Goal: Task Accomplishment & Management: Complete application form

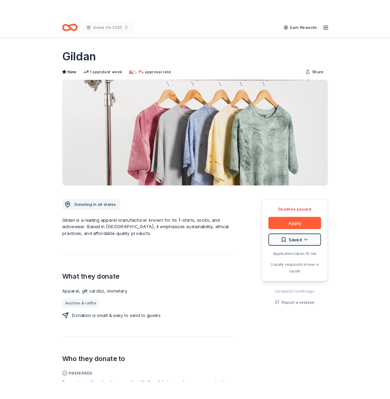
scroll to position [163, 0]
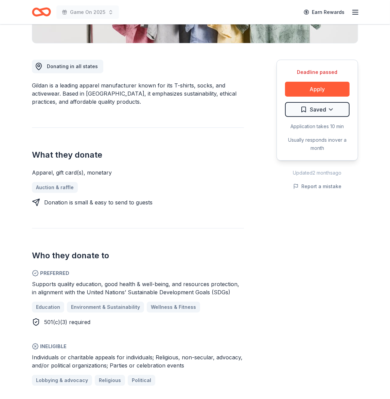
click at [251, 197] on div "Donating in all states Gildan is a leading apparel manufacturer known for its T…" at bounding box center [195, 298] width 326 height 511
click at [231, 180] on div "Apparel, gift card(s), monetary Auction & raffle Donation is small & easy to se…" at bounding box center [138, 188] width 212 height 38
click at [304, 278] on div "Deadline passed Apply Saved Application takes 10 min Usually responds in over a…" at bounding box center [316, 298] width 81 height 511
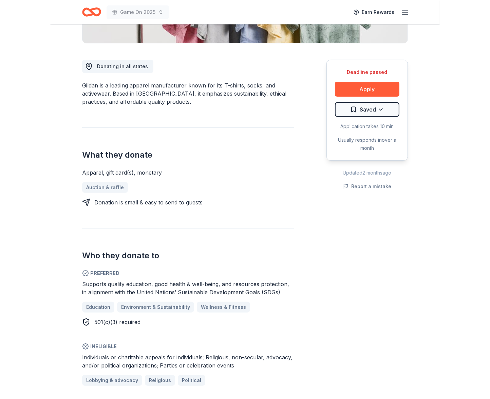
scroll to position [0, 0]
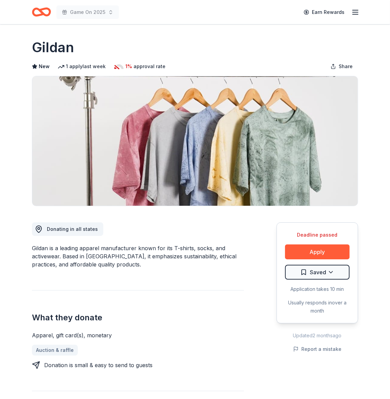
click at [199, 249] on div "Gildan is a leading apparel manufacturer known for its T-shirts, socks, and act…" at bounding box center [138, 256] width 212 height 24
click at [316, 250] on button "Apply" at bounding box center [317, 252] width 64 height 15
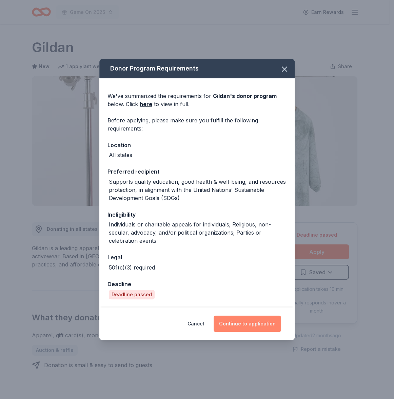
click at [253, 323] on button "Continue to application" at bounding box center [248, 324] width 68 height 16
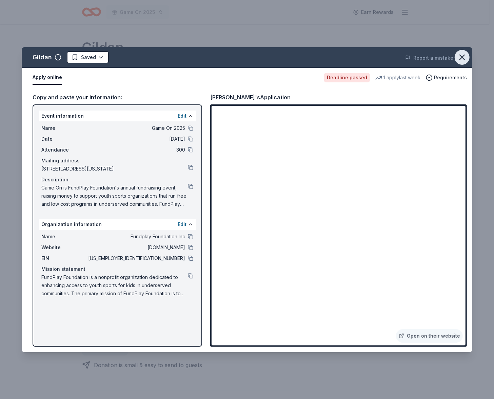
click at [464, 56] on icon "button" at bounding box center [462, 57] width 5 height 5
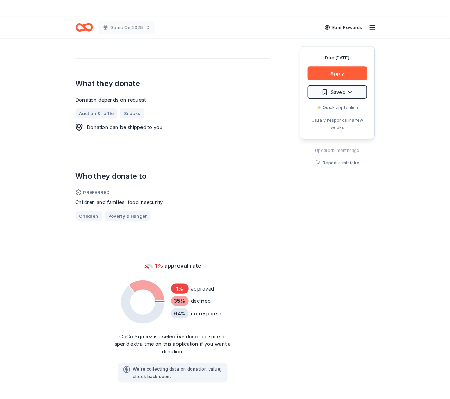
scroll to position [282, 0]
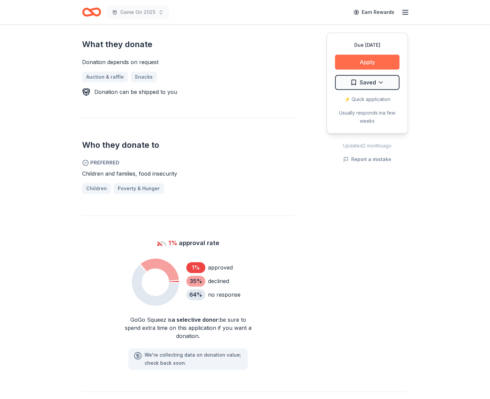
click at [364, 62] on button "Apply" at bounding box center [367, 62] width 64 height 15
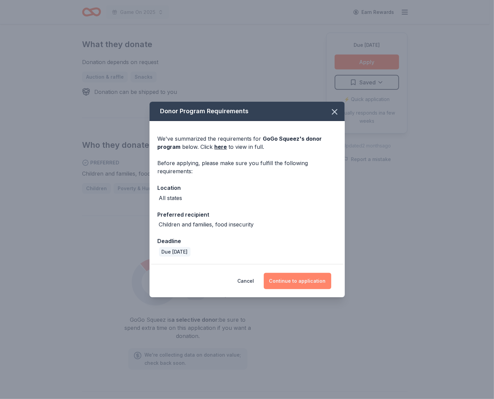
click at [296, 277] on button "Continue to application" at bounding box center [298, 281] width 68 height 16
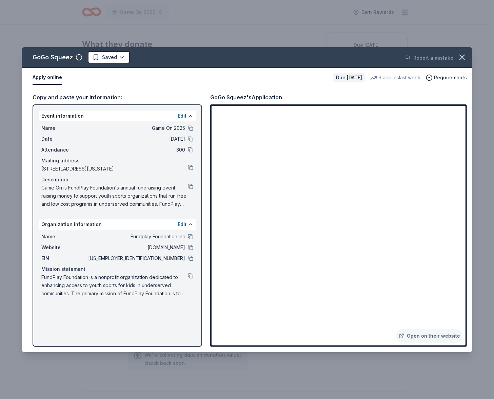
click at [192, 126] on button at bounding box center [190, 128] width 5 height 5
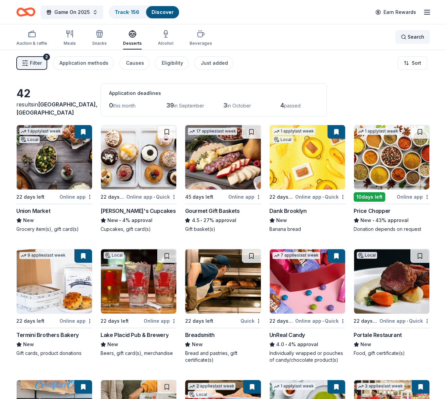
click at [421, 35] on span "Search" at bounding box center [415, 37] width 17 height 8
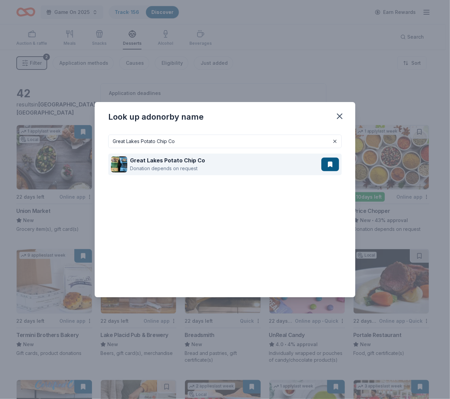
click at [258, 168] on div "Great Lakes Potato Chip Co Donation depends on request" at bounding box center [216, 165] width 210 height 22
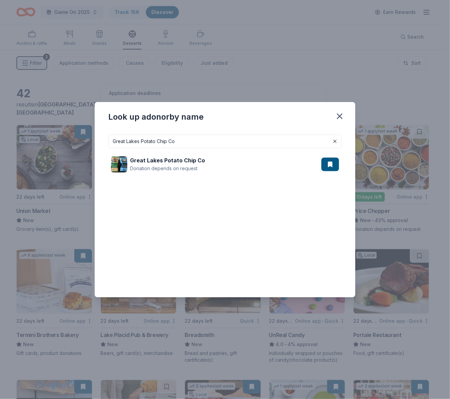
click at [175, 141] on input "Great Lakes Potato Chip Co" at bounding box center [224, 142] width 233 height 14
paste input "imaldi's"
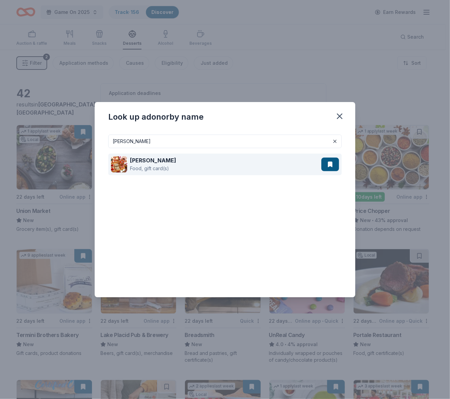
click at [170, 171] on div "Grimaldi's Food, gift card(s)" at bounding box center [216, 165] width 210 height 22
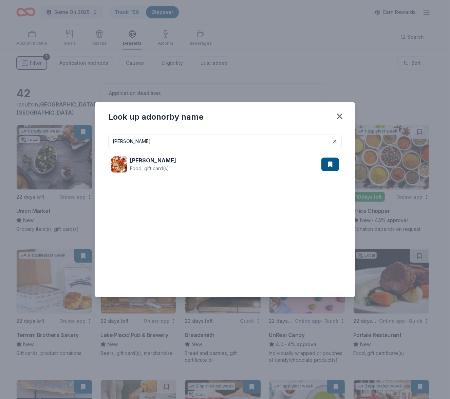
click at [143, 138] on input "[PERSON_NAME]" at bounding box center [224, 142] width 233 height 14
paste input "Hofstra University Athletic"
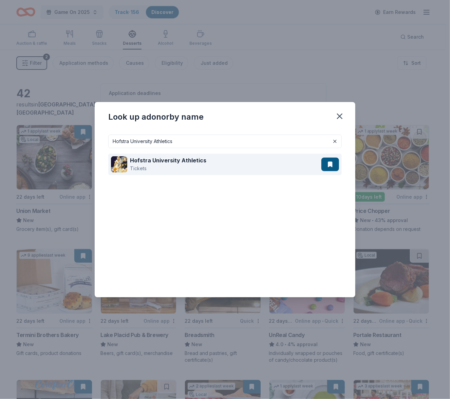
click at [151, 160] on strong "Hofstra University Athletics" at bounding box center [168, 160] width 76 height 7
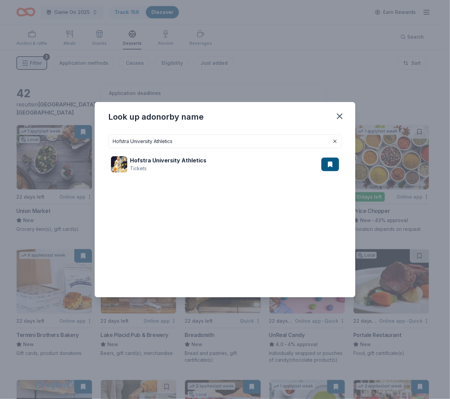
click at [176, 141] on input "Hofstra University Athletics" at bounding box center [224, 142] width 233 height 14
paste input "ydro Flask"
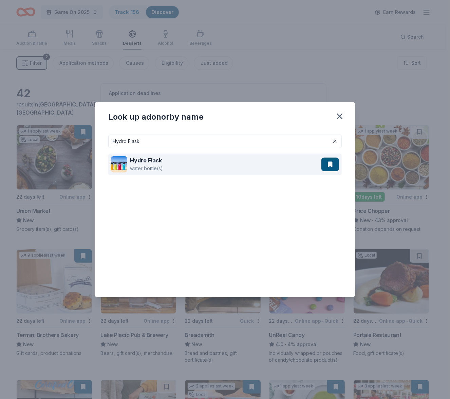
click at [182, 163] on div "Hydro Flask water bottle(s)" at bounding box center [216, 165] width 210 height 22
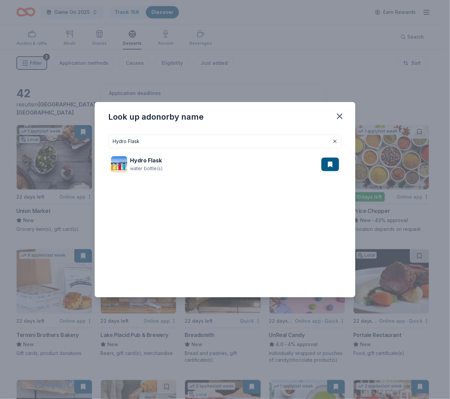
click at [164, 142] on input "Hydro Flask" at bounding box center [224, 142] width 233 height 14
paste input "Insomnia Cookies"
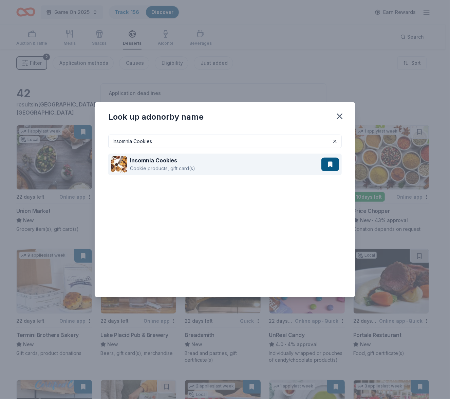
click at [163, 168] on div "Cookie products, gift card(s)" at bounding box center [162, 169] width 65 height 8
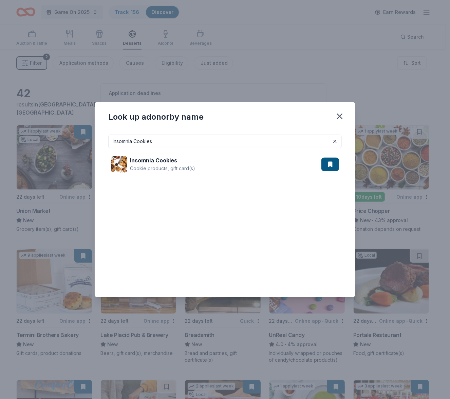
click at [231, 140] on input "Insomnia Cookies" at bounding box center [224, 142] width 233 height 14
paste input "JanSport"
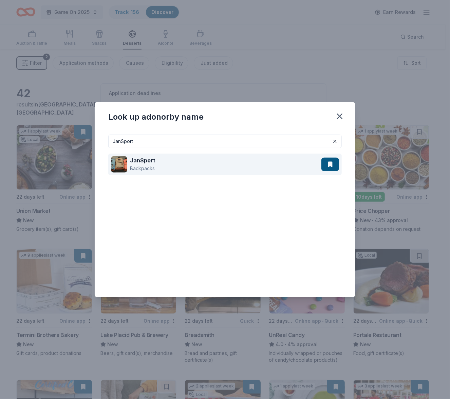
click at [247, 166] on div "JanSport Backpacks" at bounding box center [216, 165] width 210 height 22
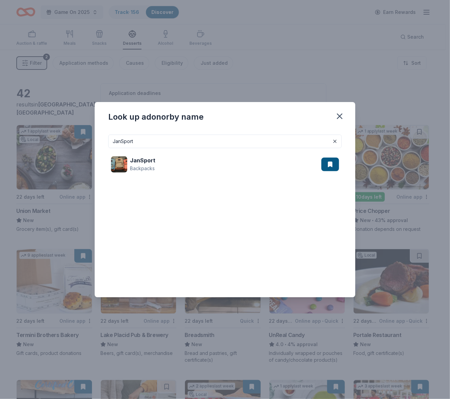
click at [198, 142] on input "JanSport" at bounding box center [224, 142] width 233 height 14
paste input "Kilwins"
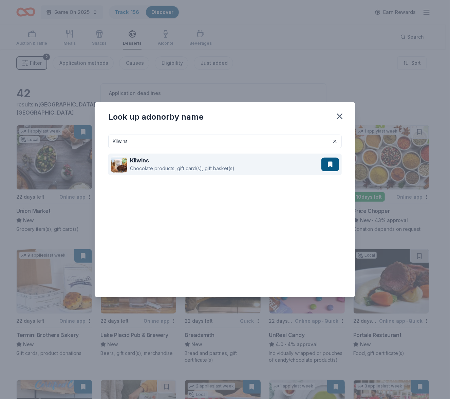
click at [204, 166] on div "Chocolate products, gift card(s), gift basket(s)" at bounding box center [182, 169] width 105 height 8
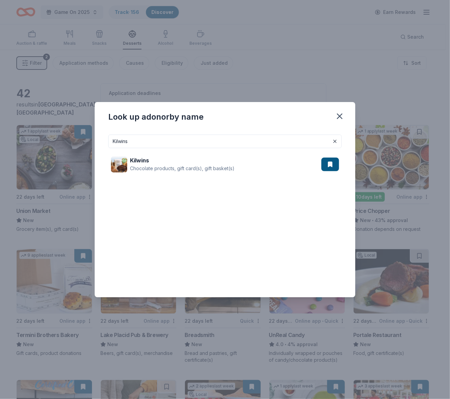
click at [157, 137] on input "Kilwins" at bounding box center [224, 142] width 233 height 14
paste input "ngs County Brewers Collective"
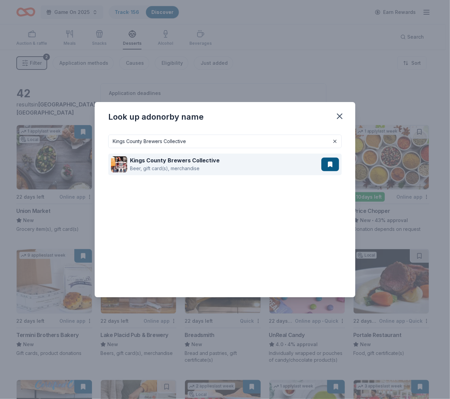
click at [190, 162] on strong "Kings County Brewers Collective" at bounding box center [175, 160] width 90 height 7
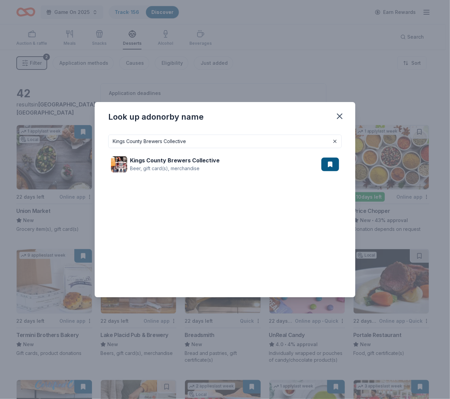
click at [197, 142] on input "Kings County Brewers Collective" at bounding box center [224, 142] width 233 height 14
paste input "L.L.Bean"
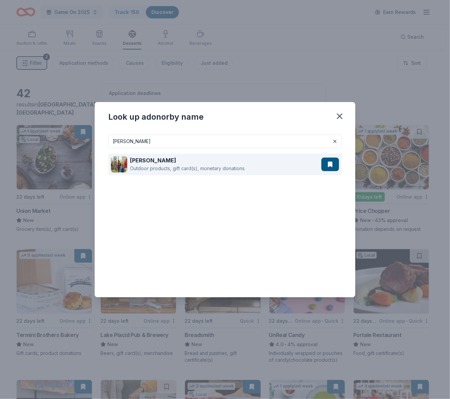
click at [172, 167] on div "Outdoor products, gift card(s), monetary donations" at bounding box center [187, 169] width 115 height 8
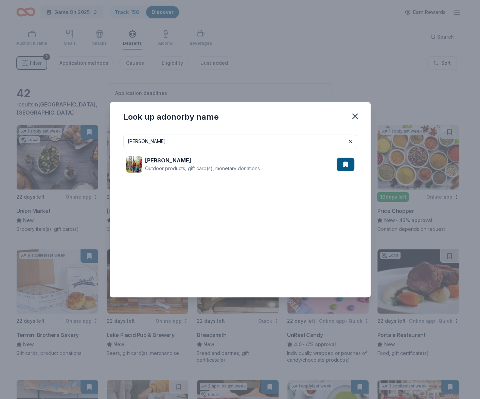
click at [178, 143] on input "L.L.Bean" at bounding box center [239, 142] width 233 height 14
paste input "ady M"
type input "[DEMOGRAPHIC_DATA] M"
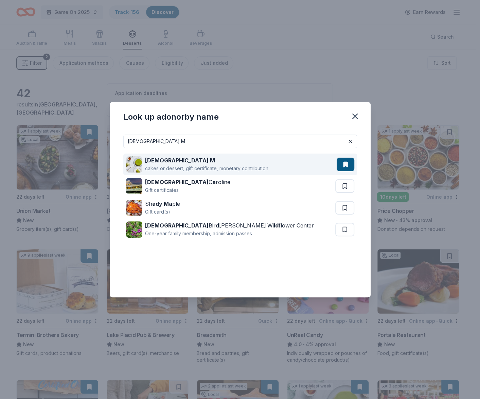
click at [197, 166] on div "cakes or dessert, gift certificate, monetary contribution" at bounding box center [206, 169] width 123 height 8
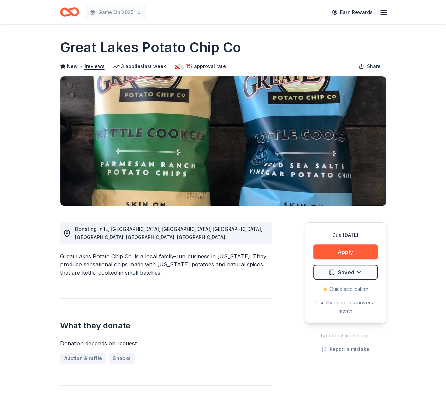
click at [224, 265] on div "Great Lakes Potato Chip Co. is a local family-run business in [US_STATE]. They …" at bounding box center [166, 264] width 212 height 24
click at [364, 255] on button "Apply" at bounding box center [345, 252] width 64 height 15
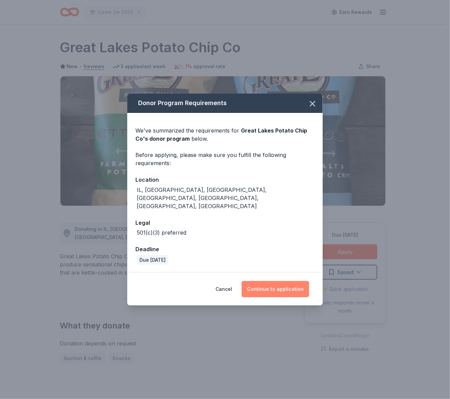
click at [276, 281] on button "Continue to application" at bounding box center [276, 289] width 68 height 16
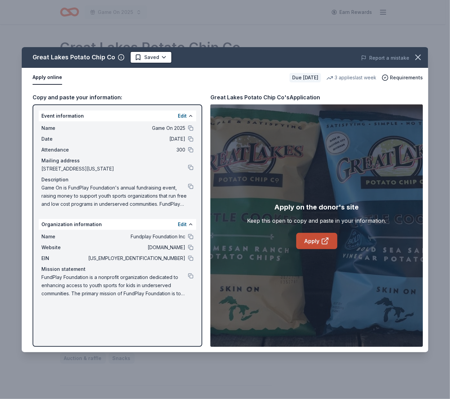
click at [314, 243] on link "Apply" at bounding box center [316, 241] width 41 height 16
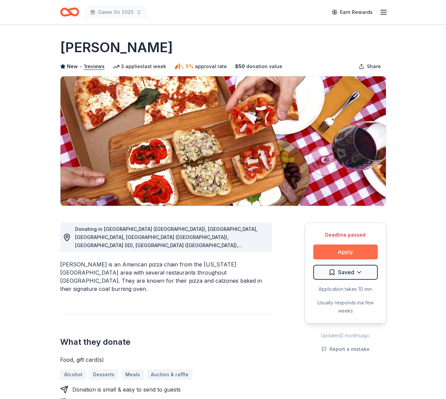
click at [340, 252] on button "Apply" at bounding box center [345, 252] width 64 height 15
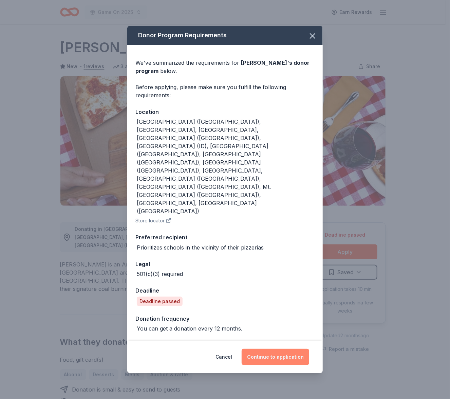
click at [281, 349] on button "Continue to application" at bounding box center [276, 357] width 68 height 16
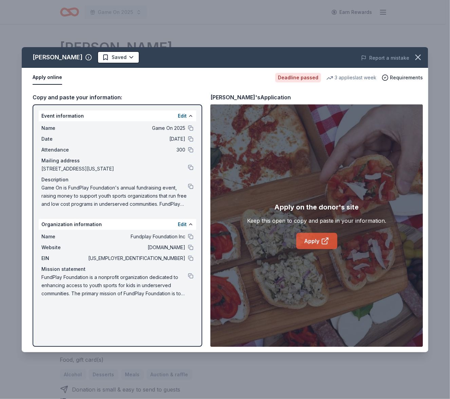
click at [323, 239] on icon at bounding box center [324, 241] width 5 height 5
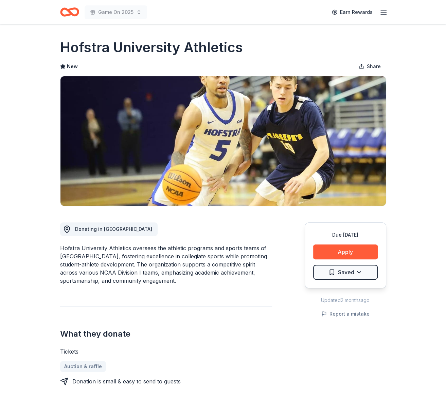
click at [210, 252] on div "Hofstra University Athletics oversees the athletic programs and sports teams of…" at bounding box center [166, 264] width 212 height 41
click at [341, 245] on button "Apply" at bounding box center [345, 252] width 64 height 15
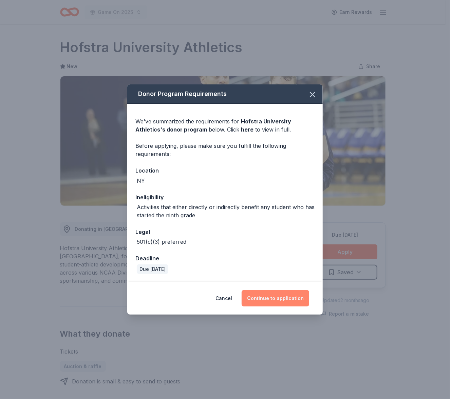
click at [266, 300] on button "Continue to application" at bounding box center [276, 299] width 68 height 16
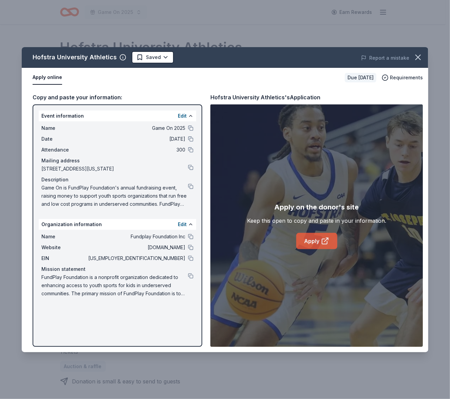
click at [332, 246] on link "Apply" at bounding box center [316, 241] width 41 height 16
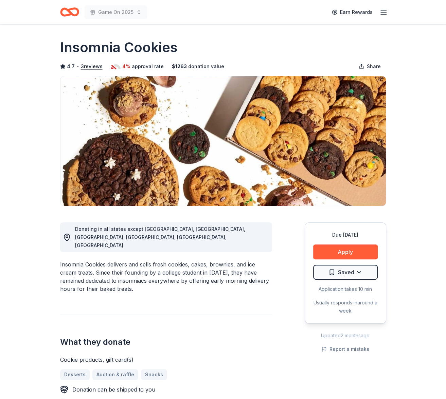
click at [266, 338] on div "What they donate Cookie products, gift card(s) Desserts Auction & raffle Snacks…" at bounding box center [166, 367] width 212 height 104
click at [365, 253] on button "Apply" at bounding box center [345, 252] width 64 height 15
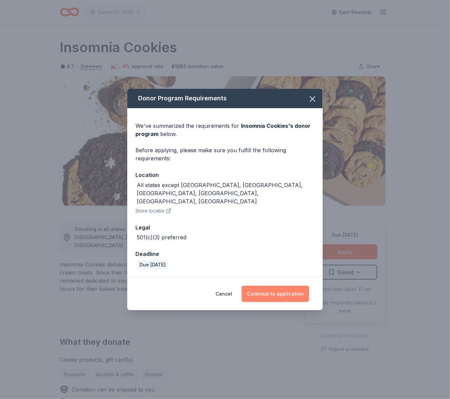
click at [271, 288] on button "Continue to application" at bounding box center [276, 294] width 68 height 16
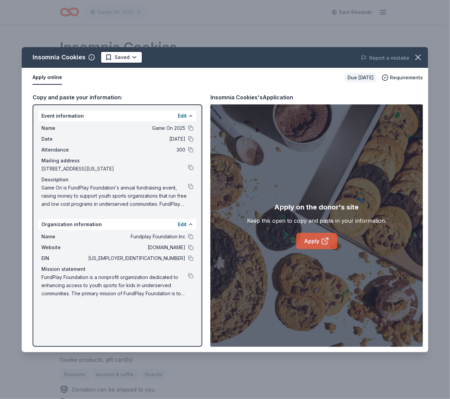
click at [325, 241] on icon at bounding box center [325, 241] width 8 height 8
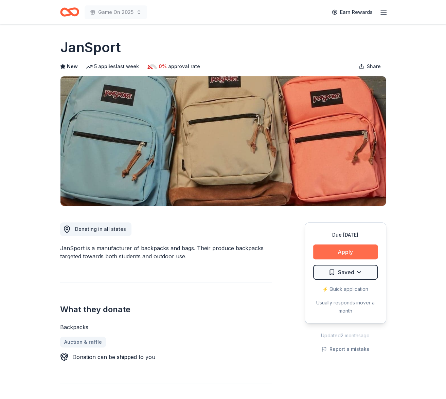
click at [343, 250] on button "Apply" at bounding box center [345, 252] width 64 height 15
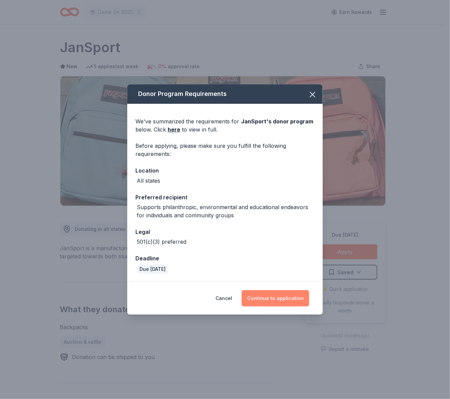
click at [277, 295] on button "Continue to application" at bounding box center [276, 299] width 68 height 16
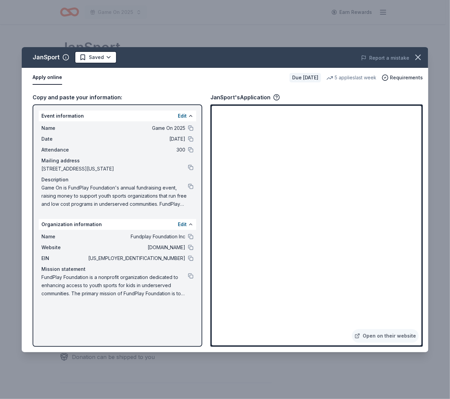
click at [169, 292] on span "FundPlay Foundation is a nonprofit organization dedicated to enhancing access t…" at bounding box center [114, 286] width 147 height 24
click at [191, 184] on button at bounding box center [190, 186] width 5 height 5
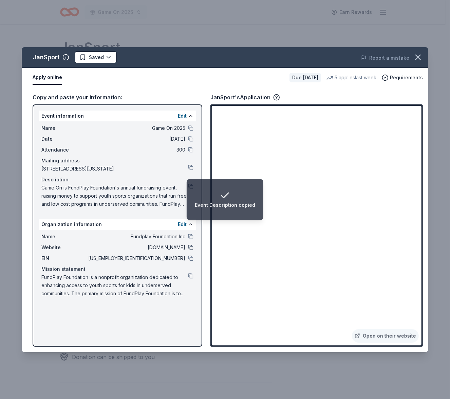
click at [188, 247] on button at bounding box center [190, 247] width 5 height 5
click at [115, 200] on span "Game On is FundPlay Foundation's annual fundraising event, raising money to sup…" at bounding box center [114, 196] width 147 height 24
click at [191, 275] on button at bounding box center [190, 276] width 5 height 5
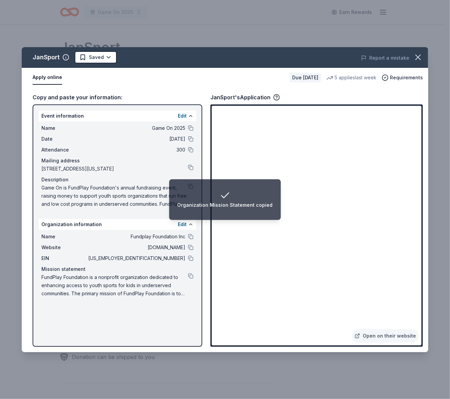
click at [178, 92] on div "Copy and paste your information: Event information Edit Name Game On 2025 Date …" at bounding box center [225, 220] width 407 height 265
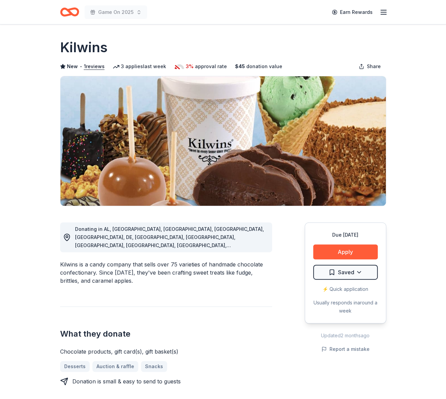
click at [235, 261] on div "Kilwins is a candy company that sells over 75 varieties of handmade chocolate c…" at bounding box center [166, 273] width 212 height 24
click at [336, 255] on button "Apply" at bounding box center [345, 252] width 64 height 15
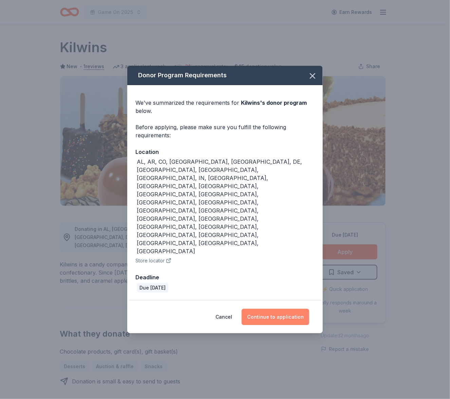
click at [276, 309] on button "Continue to application" at bounding box center [276, 317] width 68 height 16
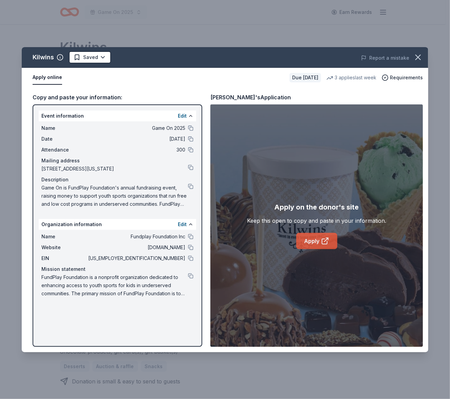
click at [307, 242] on link "Apply" at bounding box center [316, 241] width 41 height 16
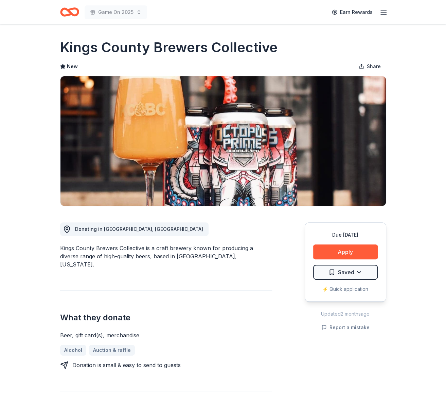
click at [343, 241] on div "Due [DATE] Apply Saved ⚡️ Quick application" at bounding box center [344, 262] width 81 height 79
click at [343, 253] on button "Apply" at bounding box center [345, 252] width 64 height 15
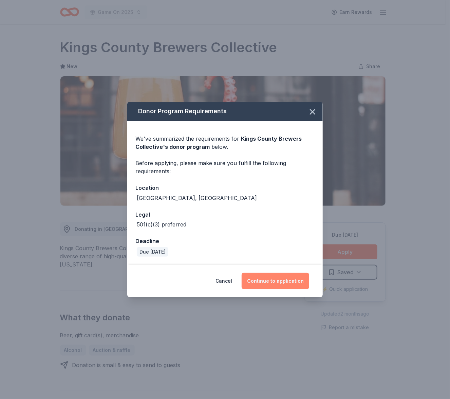
click at [286, 278] on button "Continue to application" at bounding box center [276, 281] width 68 height 16
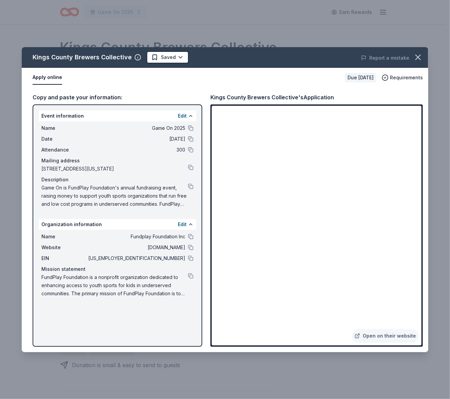
click at [187, 246] on div "Website fundplay.org" at bounding box center [117, 248] width 152 height 8
click at [191, 247] on button at bounding box center [190, 247] width 5 height 5
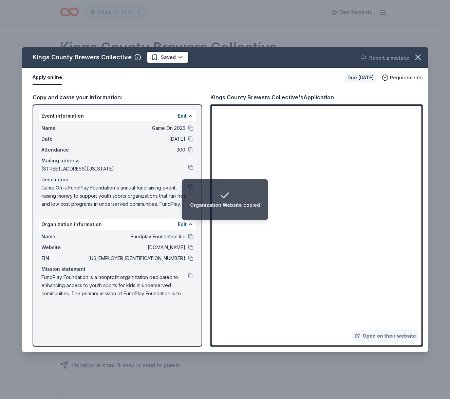
click at [144, 277] on span "FundPlay Foundation is a nonprofit organization dedicated to enhancing access t…" at bounding box center [114, 286] width 147 height 24
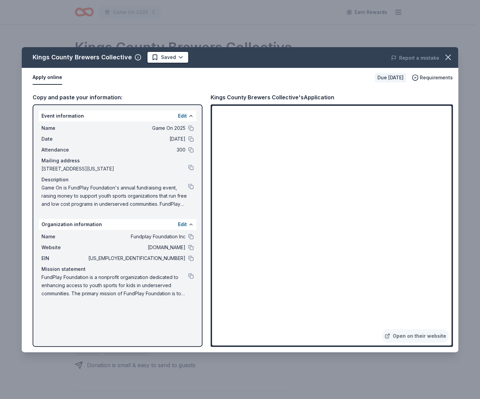
click at [194, 185] on div "Name Game On 2025 Date 10/16/25 Attendance 300 Mailing address 30 Irving Place,…" at bounding box center [117, 166] width 157 height 90
click at [192, 185] on button at bounding box center [190, 186] width 5 height 5
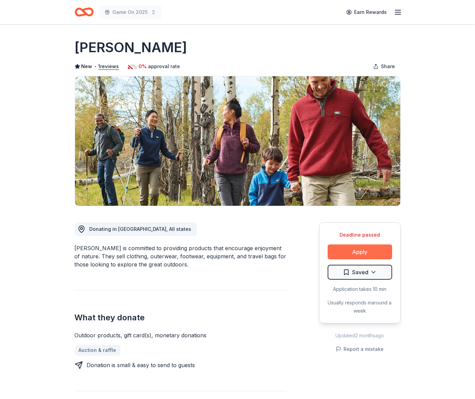
click at [347, 245] on button "Apply" at bounding box center [359, 252] width 64 height 15
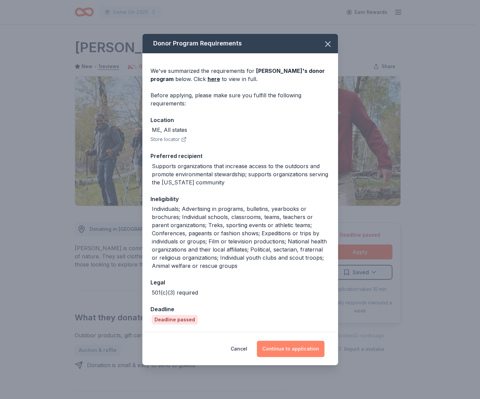
click at [296, 343] on button "Continue to application" at bounding box center [291, 349] width 68 height 16
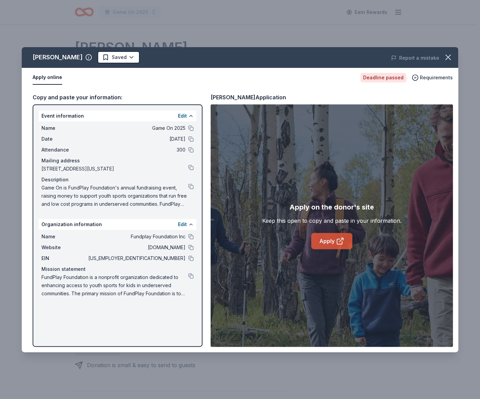
click at [341, 235] on link "Apply" at bounding box center [331, 241] width 41 height 16
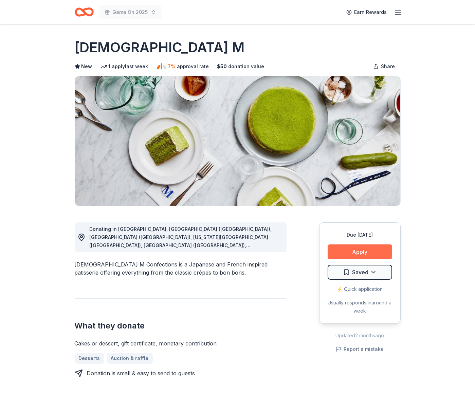
click at [351, 255] on button "Apply" at bounding box center [359, 252] width 64 height 15
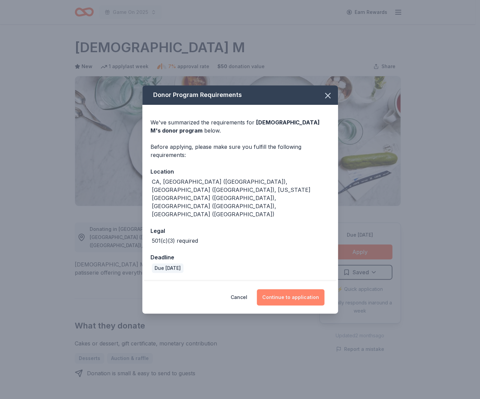
click at [298, 289] on button "Continue to application" at bounding box center [291, 297] width 68 height 16
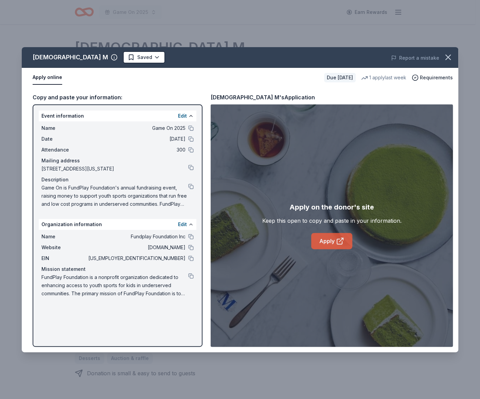
click at [326, 244] on link "Apply" at bounding box center [331, 241] width 41 height 16
